Goal: Task Accomplishment & Management: Use online tool/utility

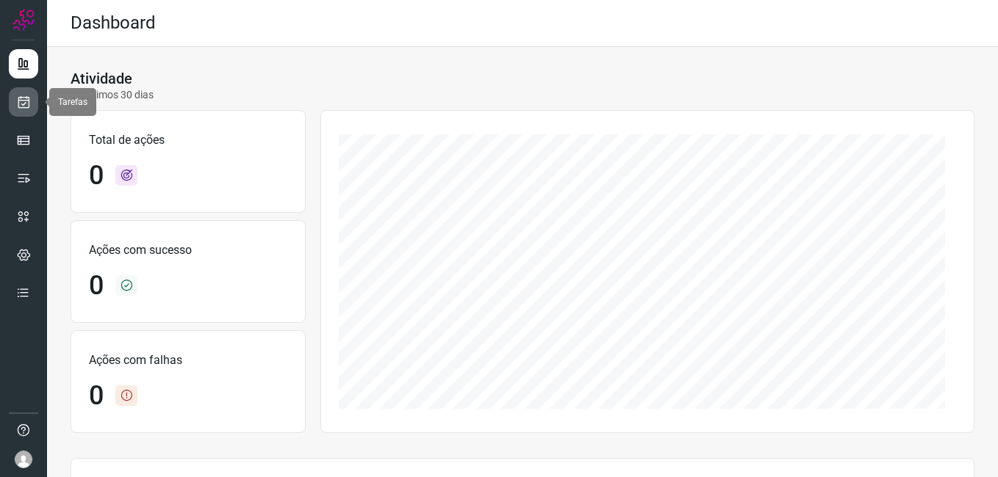
click at [23, 101] on icon at bounding box center [23, 102] width 15 height 15
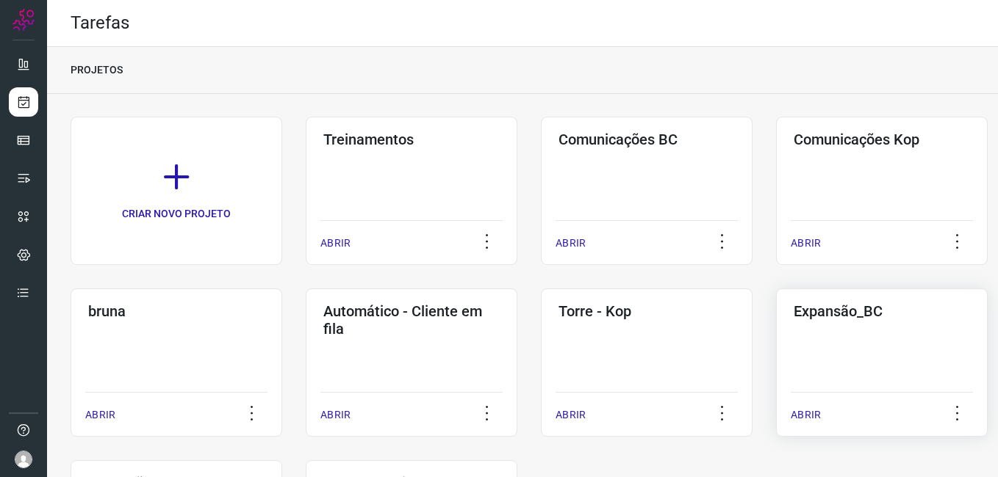
click at [870, 369] on div "Expansão_BC ABRIR" at bounding box center [882, 363] width 212 height 148
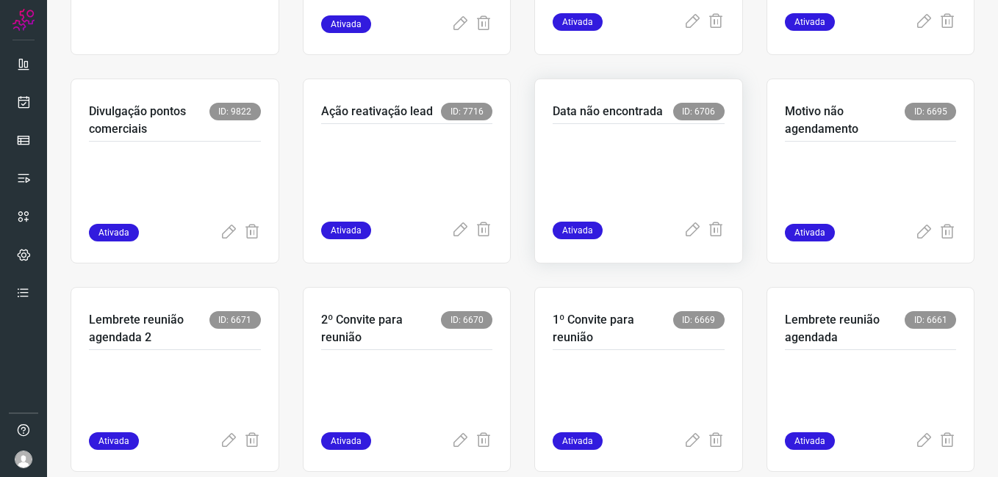
scroll to position [294, 0]
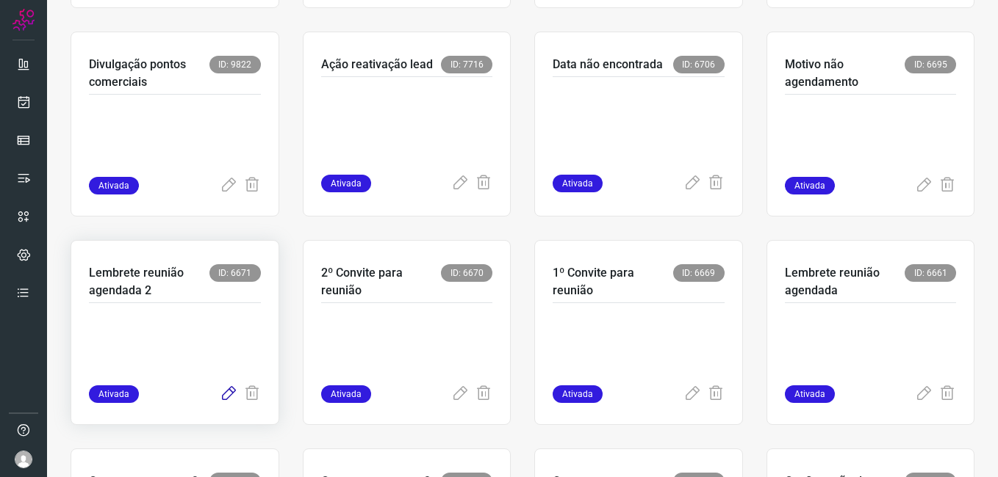
click at [228, 394] on icon at bounding box center [229, 395] width 18 height 18
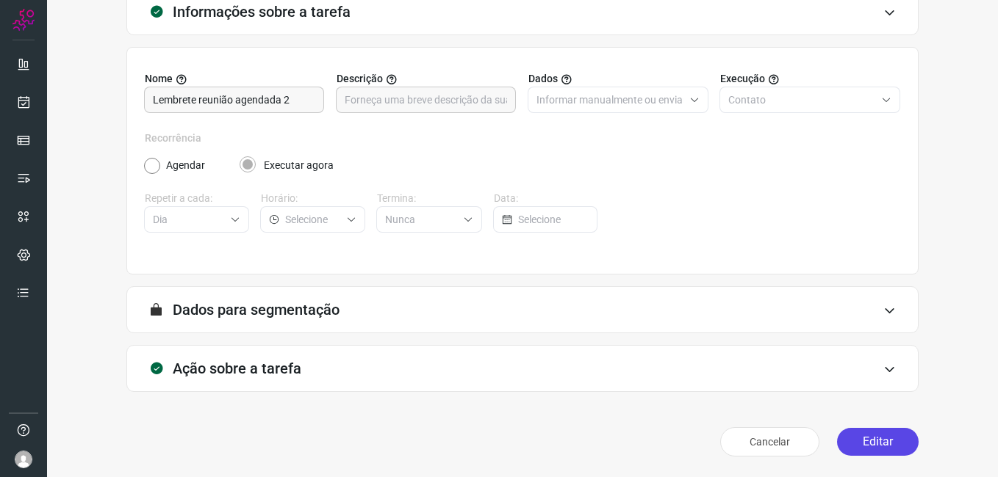
click at [860, 443] on button "Editar" at bounding box center [878, 442] width 82 height 28
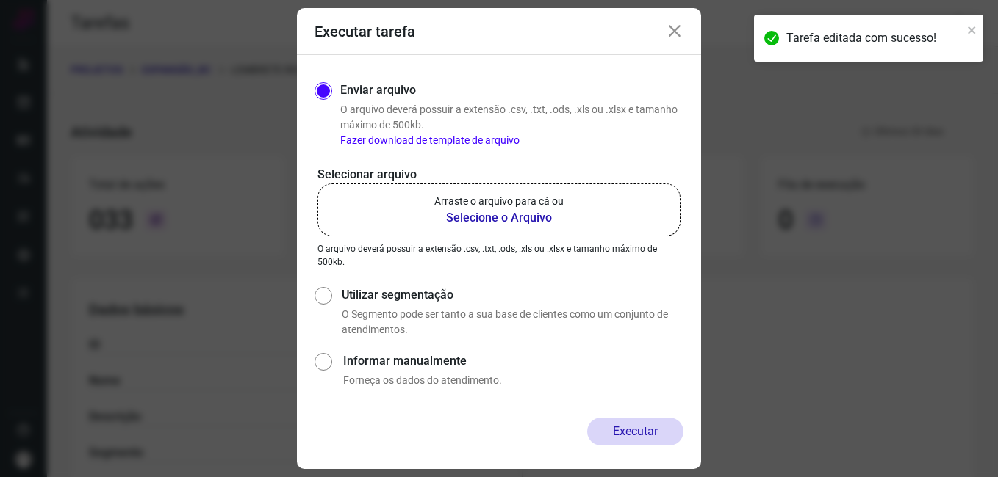
click at [497, 222] on b "Selecione o Arquivo" at bounding box center [498, 218] width 129 height 18
click at [0, 0] on input "Arraste o arquivo para cá ou Selecione o Arquivo" at bounding box center [0, 0] width 0 height 0
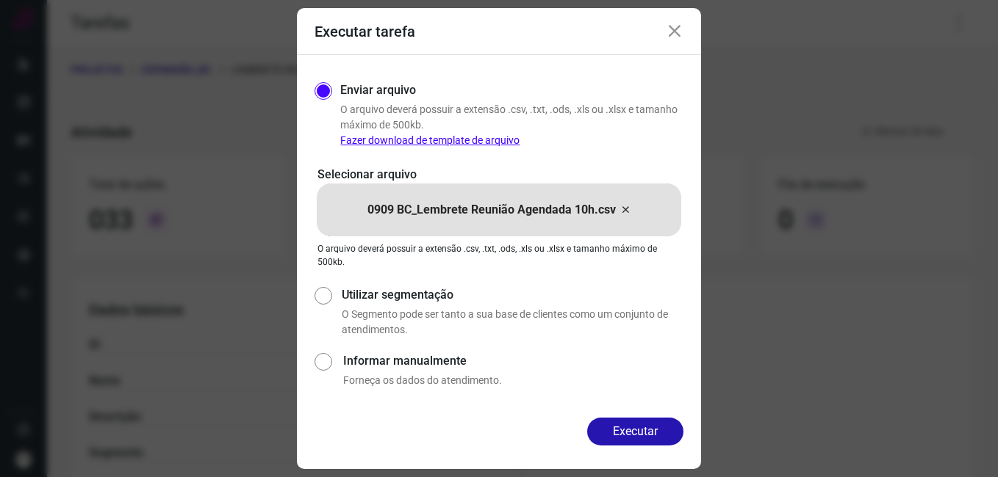
drag, startPoint x: 624, startPoint y: 433, endPoint x: 603, endPoint y: 441, distance: 22.8
click at [624, 434] on button "Executar" at bounding box center [635, 432] width 96 height 28
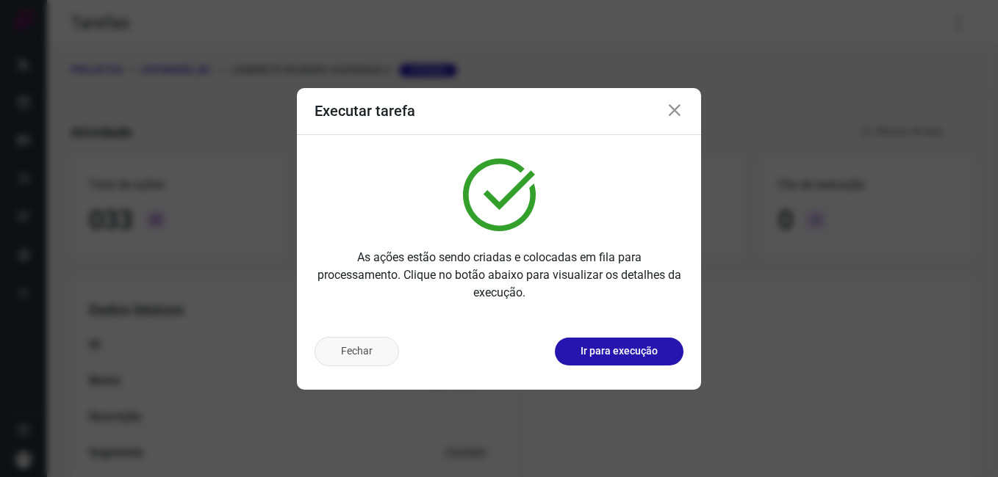
click at [367, 363] on button "Fechar" at bounding box center [356, 351] width 84 height 29
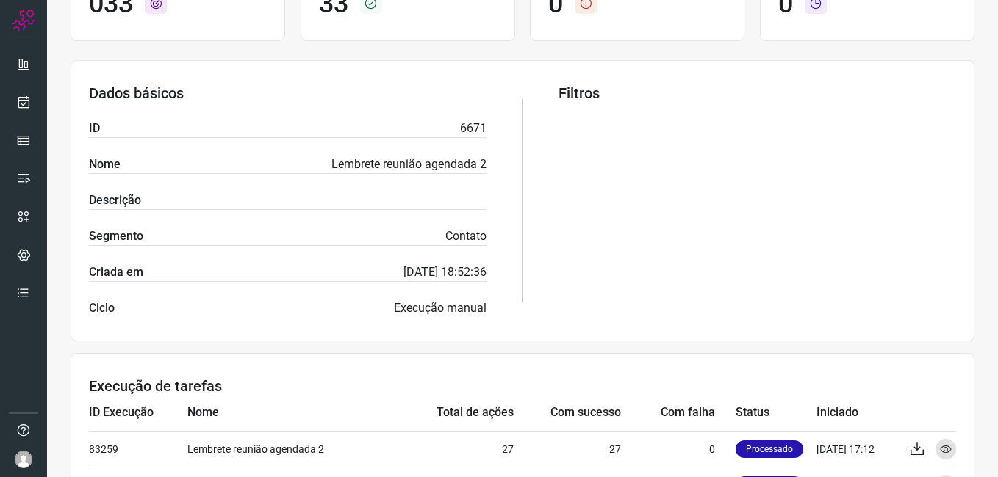
scroll to position [441, 0]
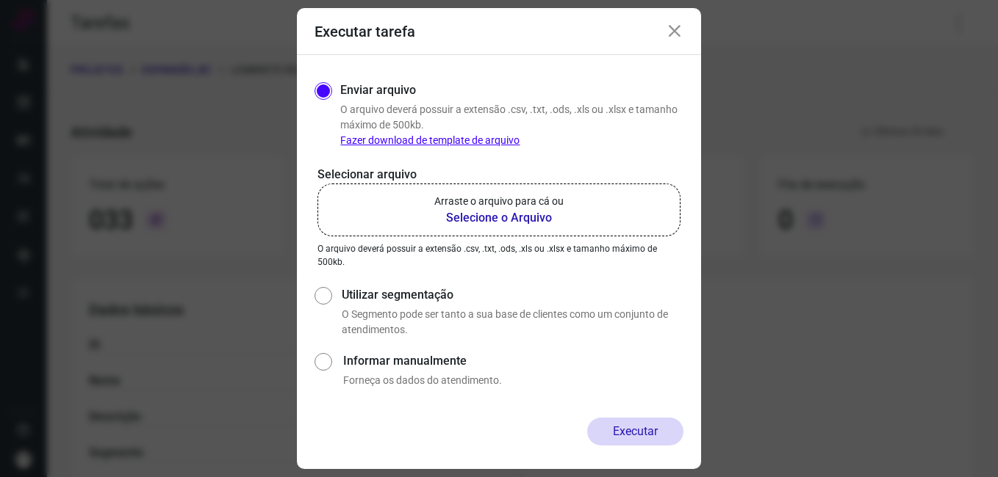
click at [680, 33] on icon at bounding box center [675, 32] width 18 height 18
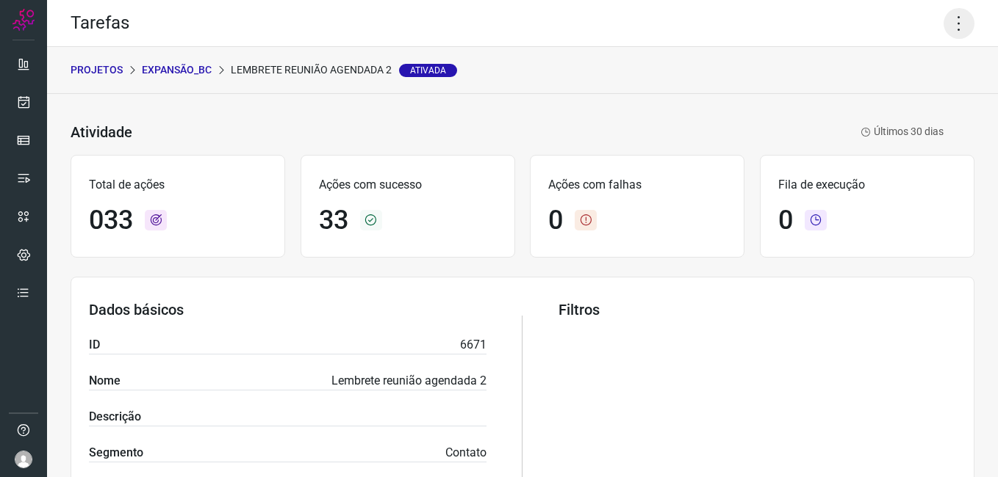
click at [949, 24] on icon at bounding box center [958, 23] width 31 height 31
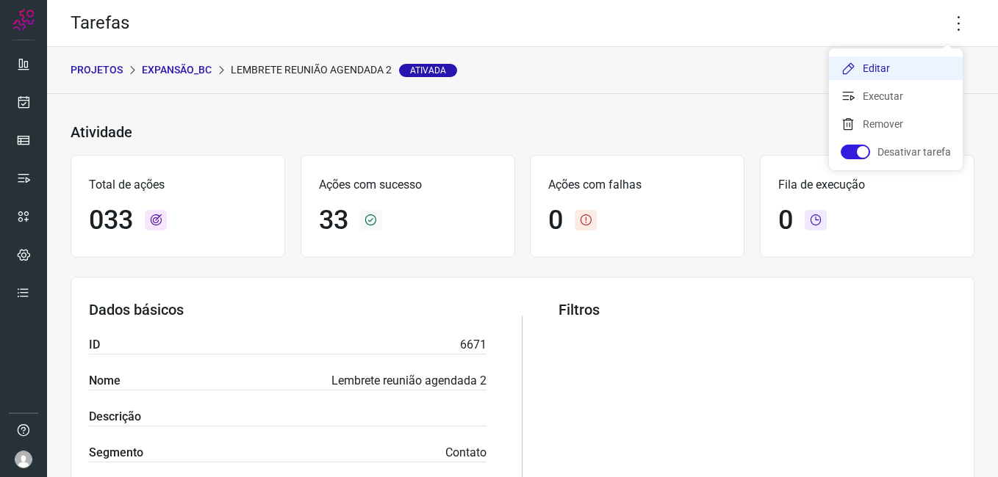
click at [883, 68] on li "Editar" at bounding box center [896, 69] width 134 height 24
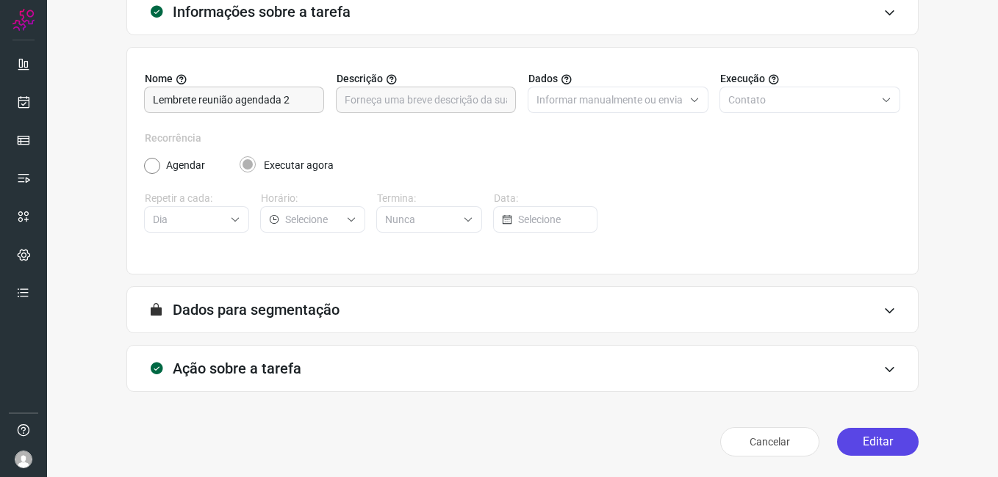
scroll to position [96, 0]
click at [867, 437] on button "Editar" at bounding box center [878, 442] width 82 height 28
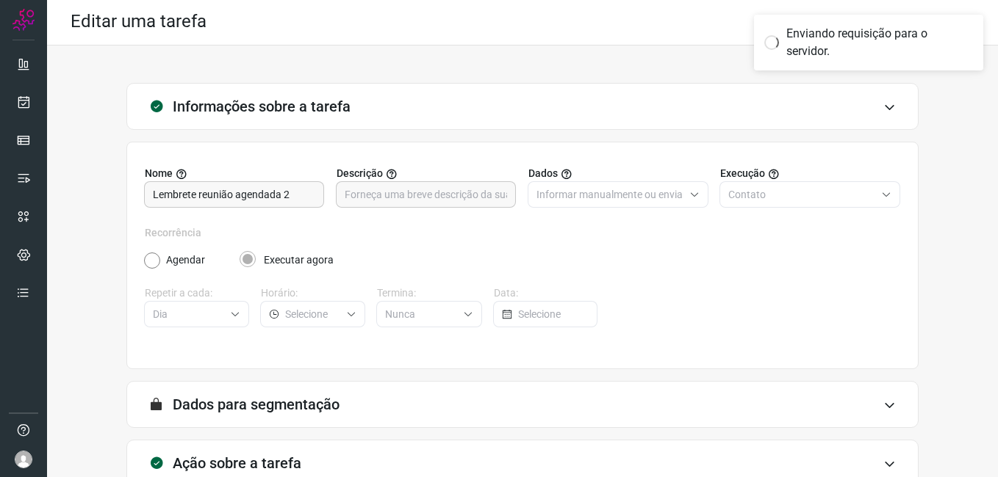
scroll to position [0, 0]
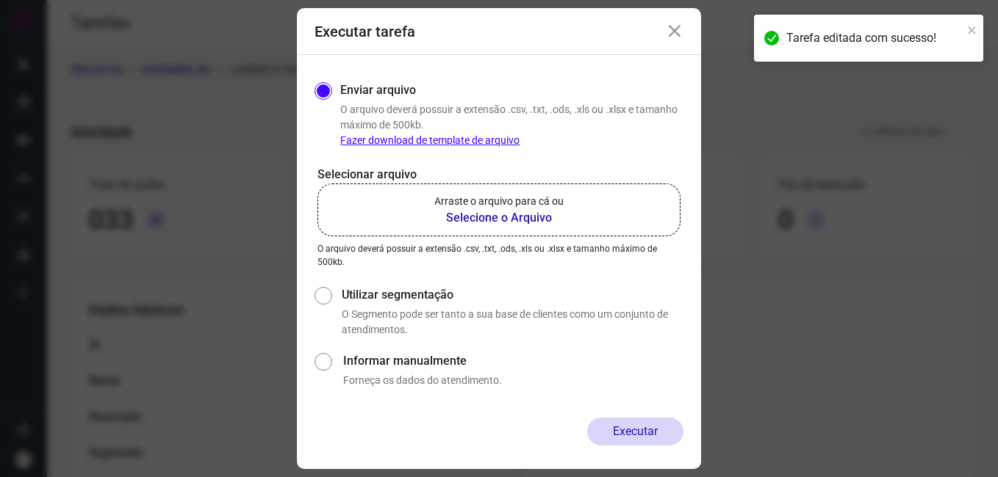
click at [483, 224] on b "Selecione o Arquivo" at bounding box center [498, 218] width 129 height 18
click at [0, 0] on input "Arraste o arquivo para cá ou Selecione o Arquivo" at bounding box center [0, 0] width 0 height 0
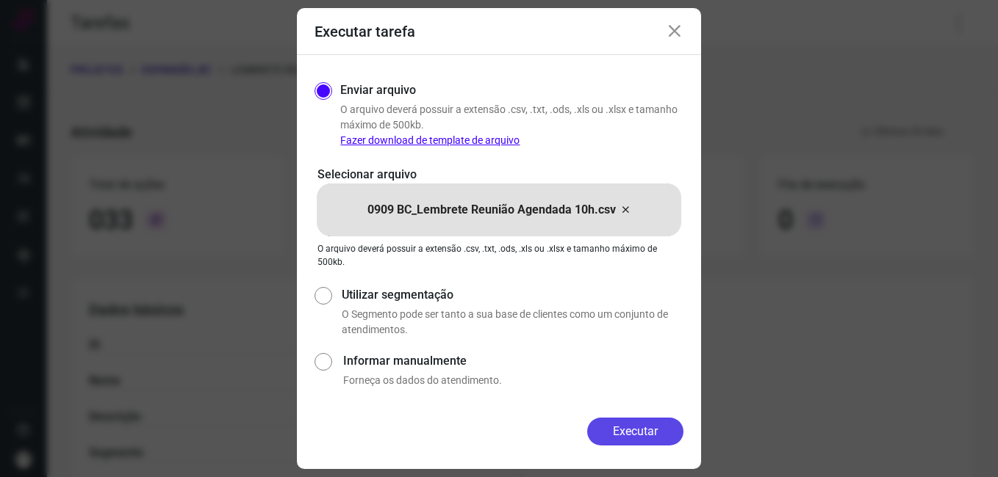
click at [627, 425] on button "Executar" at bounding box center [635, 432] width 96 height 28
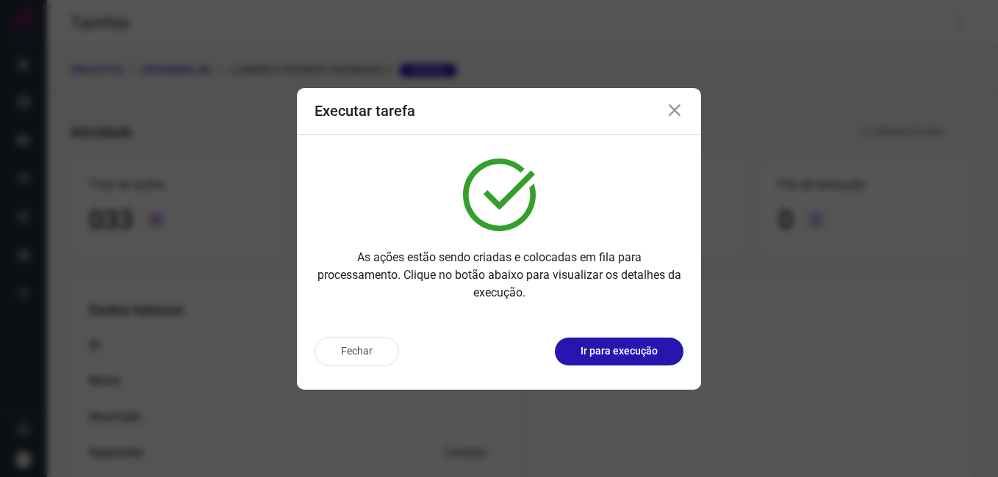
click at [346, 348] on button "Fechar" at bounding box center [356, 351] width 84 height 29
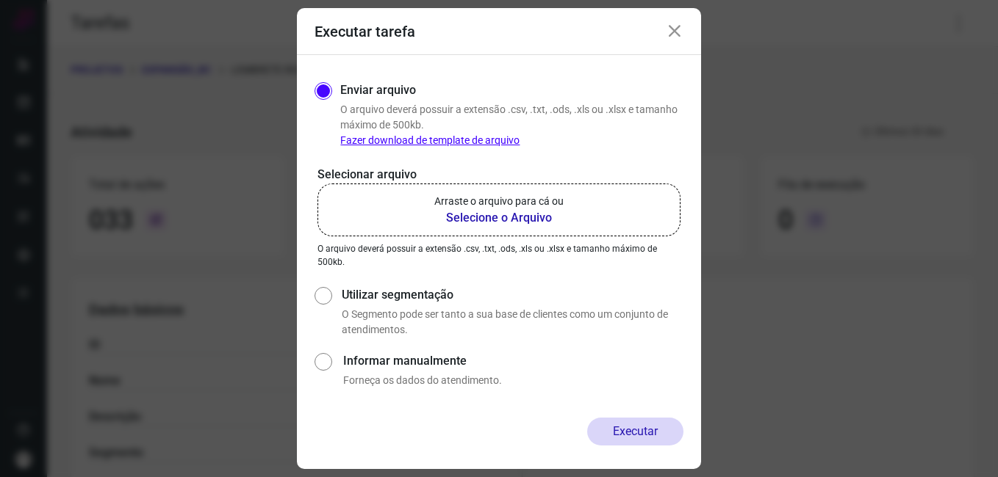
click at [664, 31] on div "Executar tarefa" at bounding box center [499, 31] width 404 height 47
click at [671, 37] on icon at bounding box center [675, 32] width 18 height 18
